Goal: Transaction & Acquisition: Obtain resource

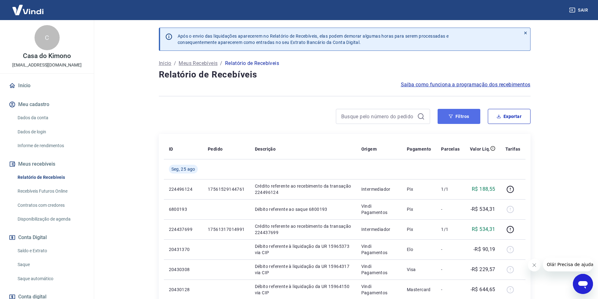
click at [471, 117] on button "Filtros" at bounding box center [458, 116] width 43 height 15
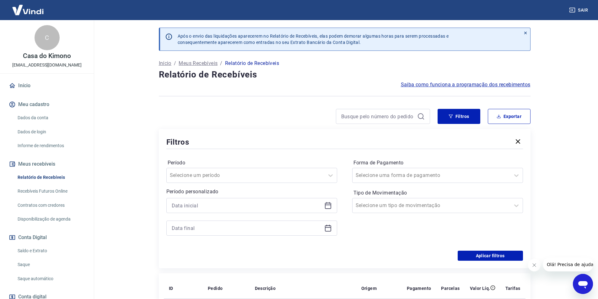
click at [328, 209] on icon at bounding box center [328, 206] width 6 height 6
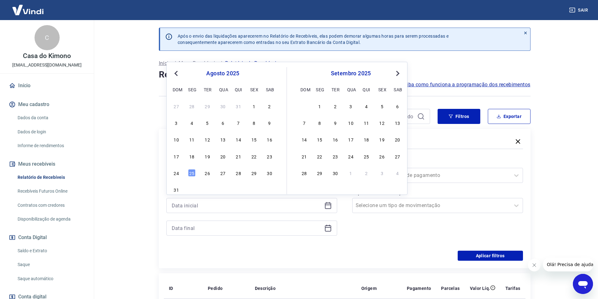
click at [177, 74] on span "Previous Month" at bounding box center [177, 73] width 0 height 7
click at [208, 104] on div "1" at bounding box center [208, 106] width 8 height 8
type input "[DATE]"
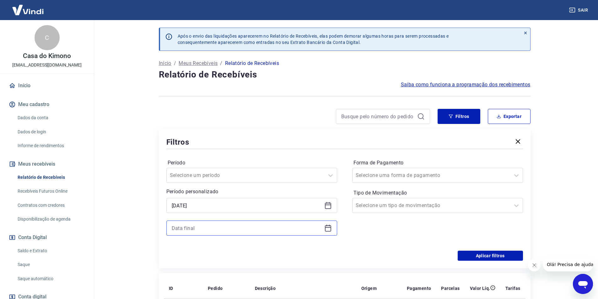
click at [247, 230] on input at bounding box center [247, 227] width 150 height 9
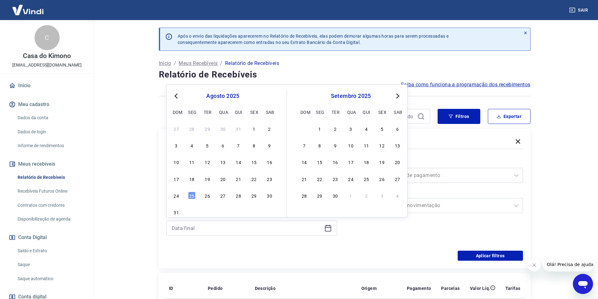
click at [177, 96] on span "Previous Month" at bounding box center [177, 95] width 0 height 7
click at [238, 197] on div "31" at bounding box center [239, 196] width 8 height 8
type input "[DATE]"
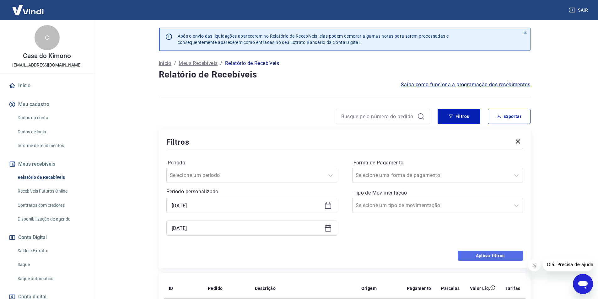
click at [488, 253] on button "Aplicar filtros" at bounding box center [489, 256] width 65 height 10
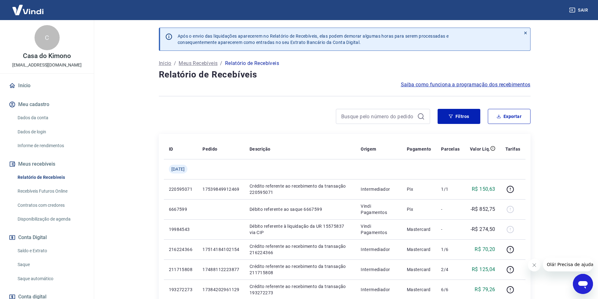
click at [511, 124] on div "Filtros Exportar" at bounding box center [344, 119] width 371 height 20
click at [509, 117] on button "Exportar" at bounding box center [508, 116] width 43 height 15
type input "[DATE]"
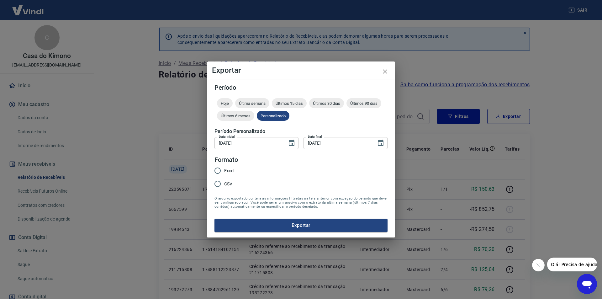
click at [214, 172] on input "Excel" at bounding box center [217, 170] width 13 height 13
radio input "true"
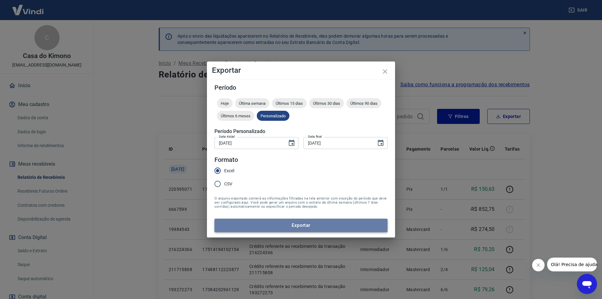
click at [283, 224] on button "Exportar" at bounding box center [301, 225] width 173 height 13
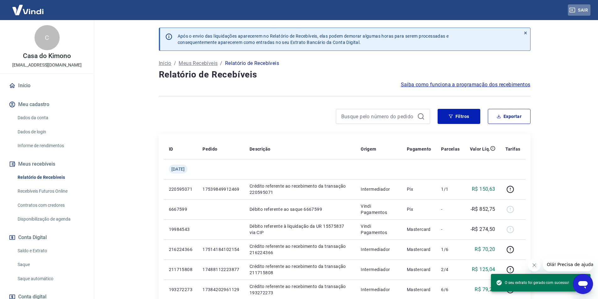
click at [577, 10] on button "Sair" at bounding box center [578, 10] width 23 height 12
